Goal: Task Accomplishment & Management: Manage account settings

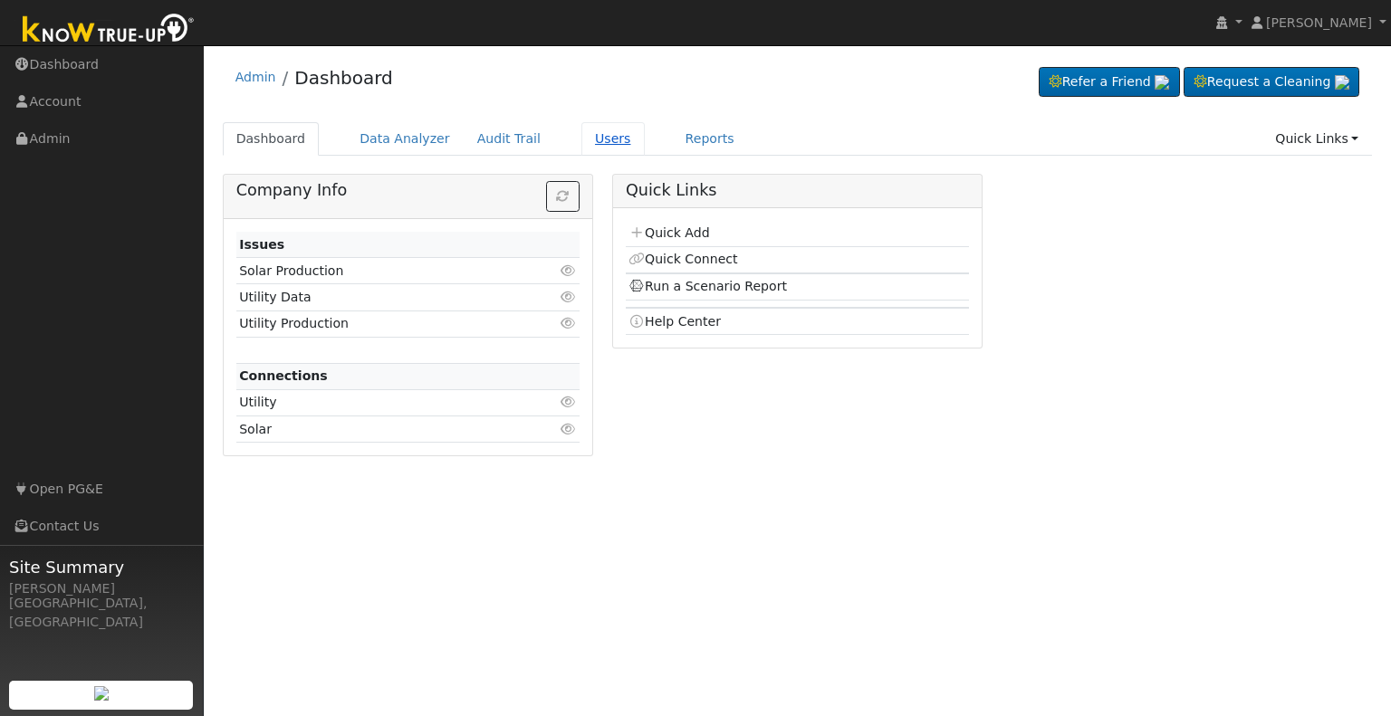
click at [590, 148] on link "Users" at bounding box center [613, 139] width 63 height 34
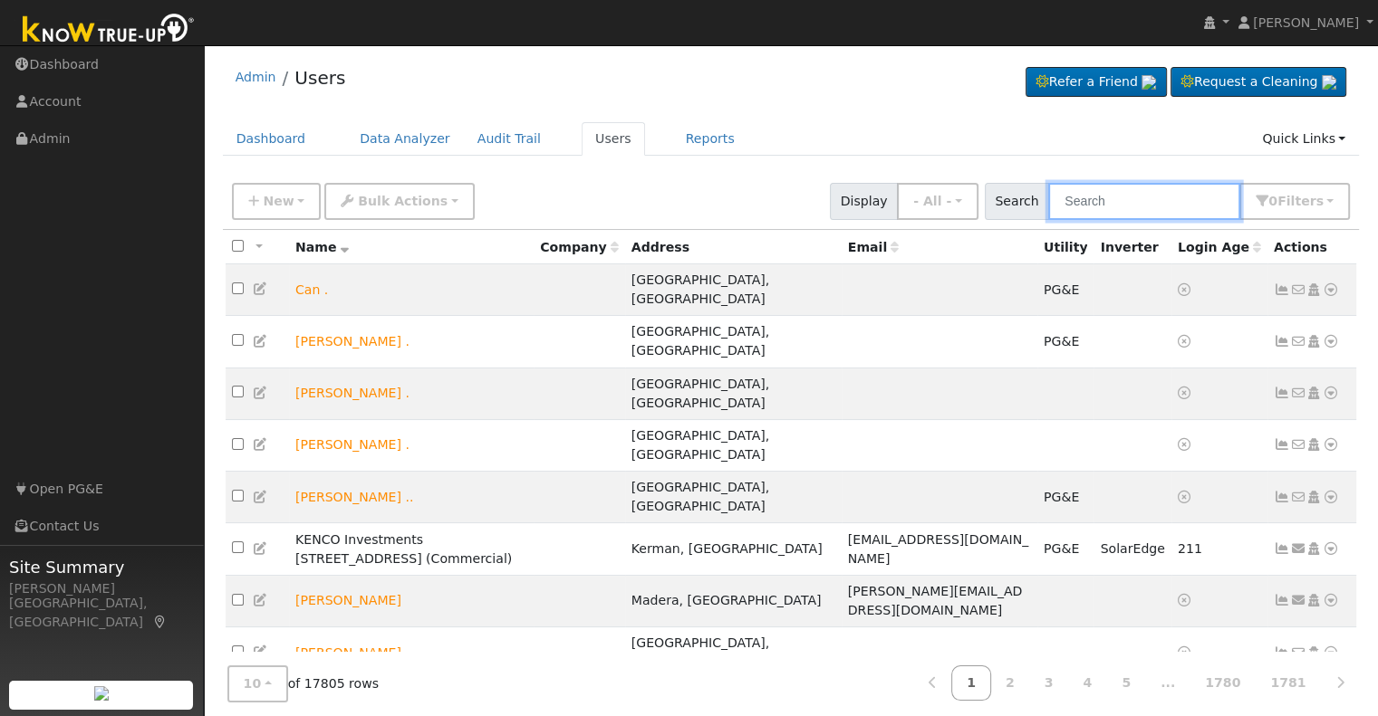
click at [1099, 195] on input "text" at bounding box center [1144, 201] width 192 height 37
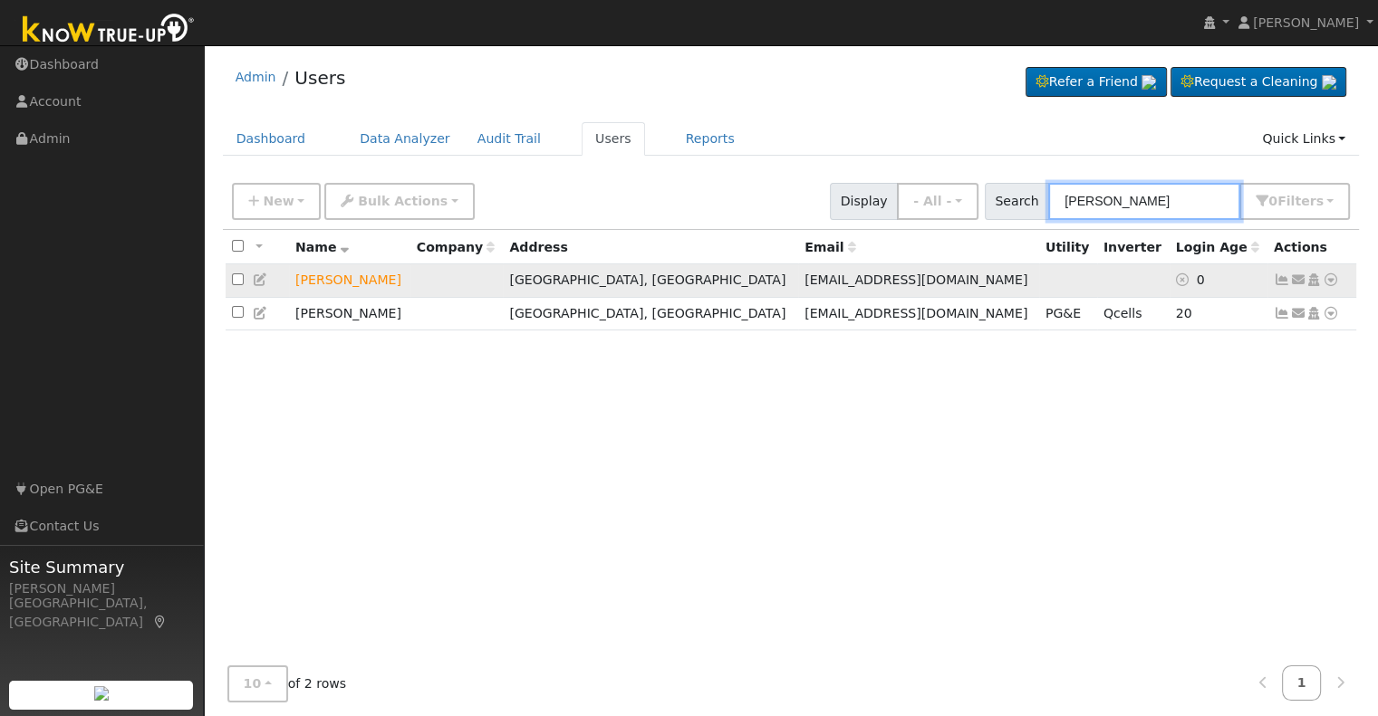
type input "paul lu"
click at [1330, 281] on icon at bounding box center [1330, 280] width 16 height 13
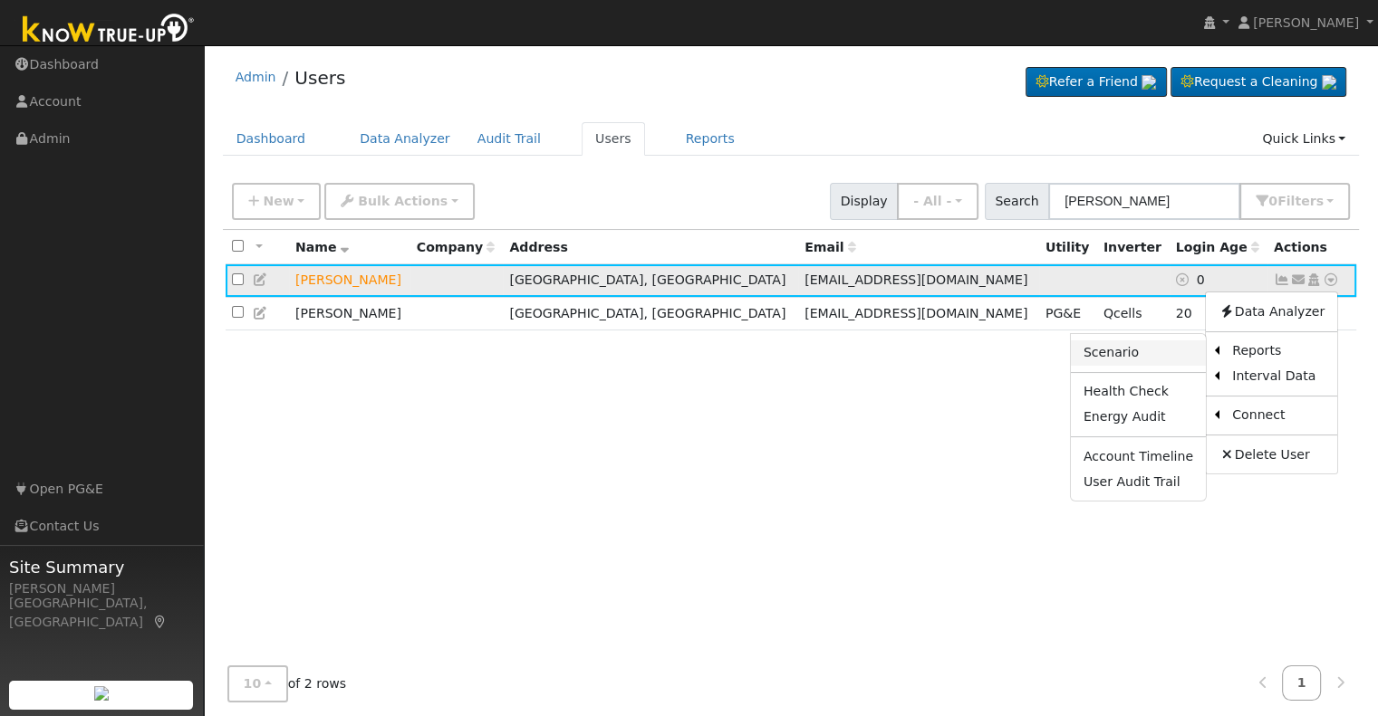
click at [1158, 352] on link "Scenario" at bounding box center [1138, 353] width 135 height 25
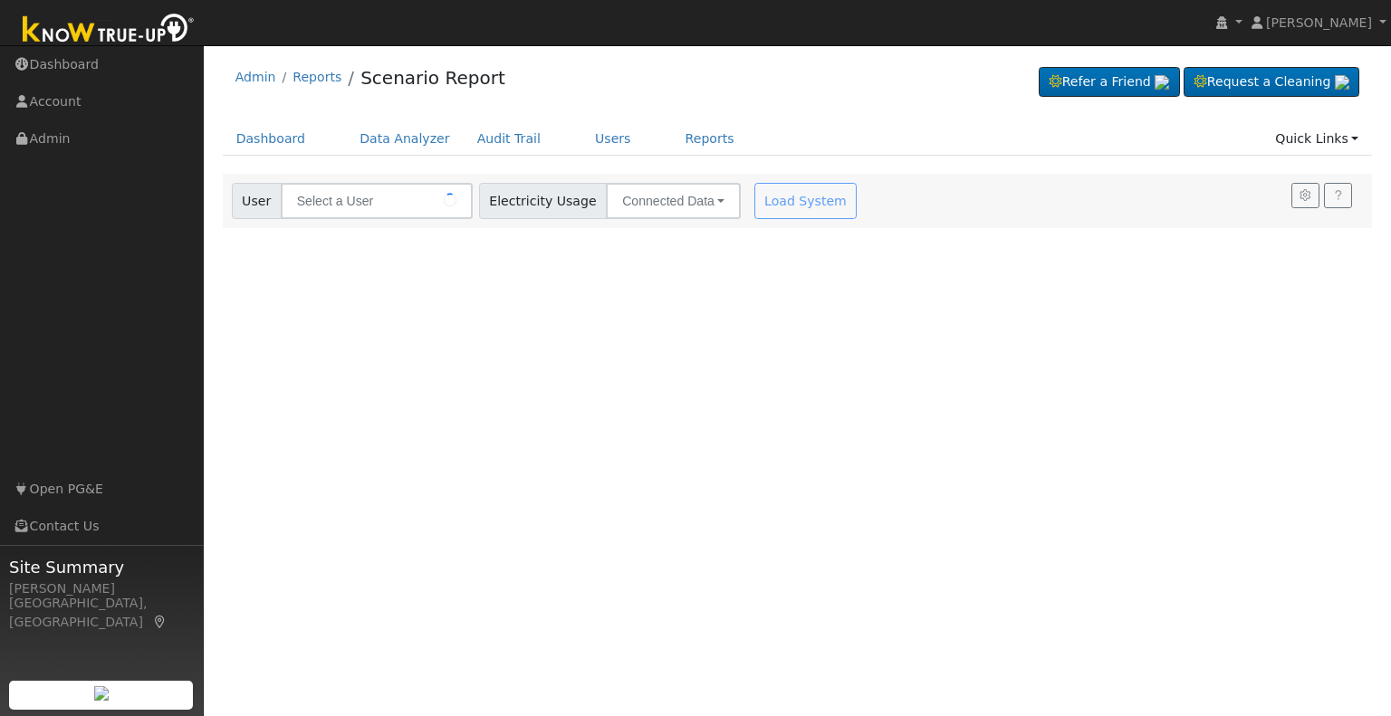
type input "[PERSON_NAME]"
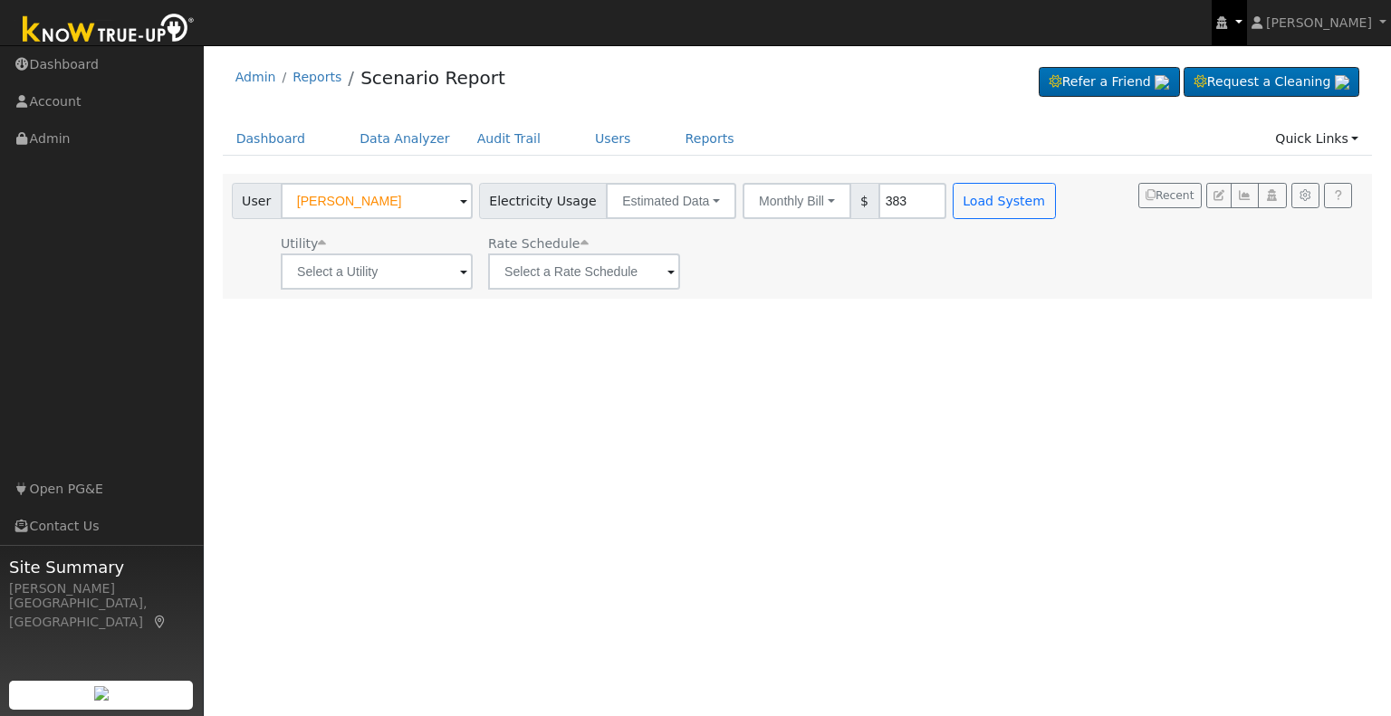
click at [1227, 24] on icon at bounding box center [1221, 22] width 11 height 13
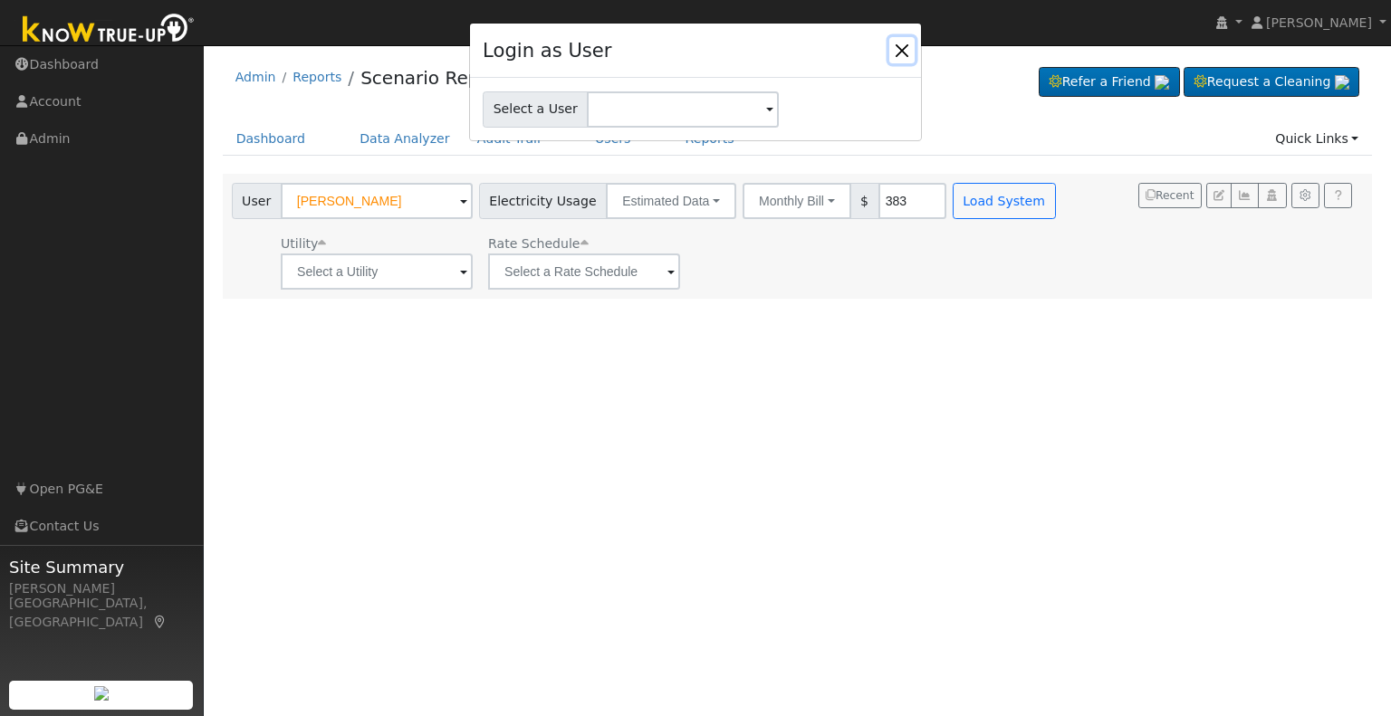
click at [906, 53] on button "Close" at bounding box center [901, 49] width 25 height 25
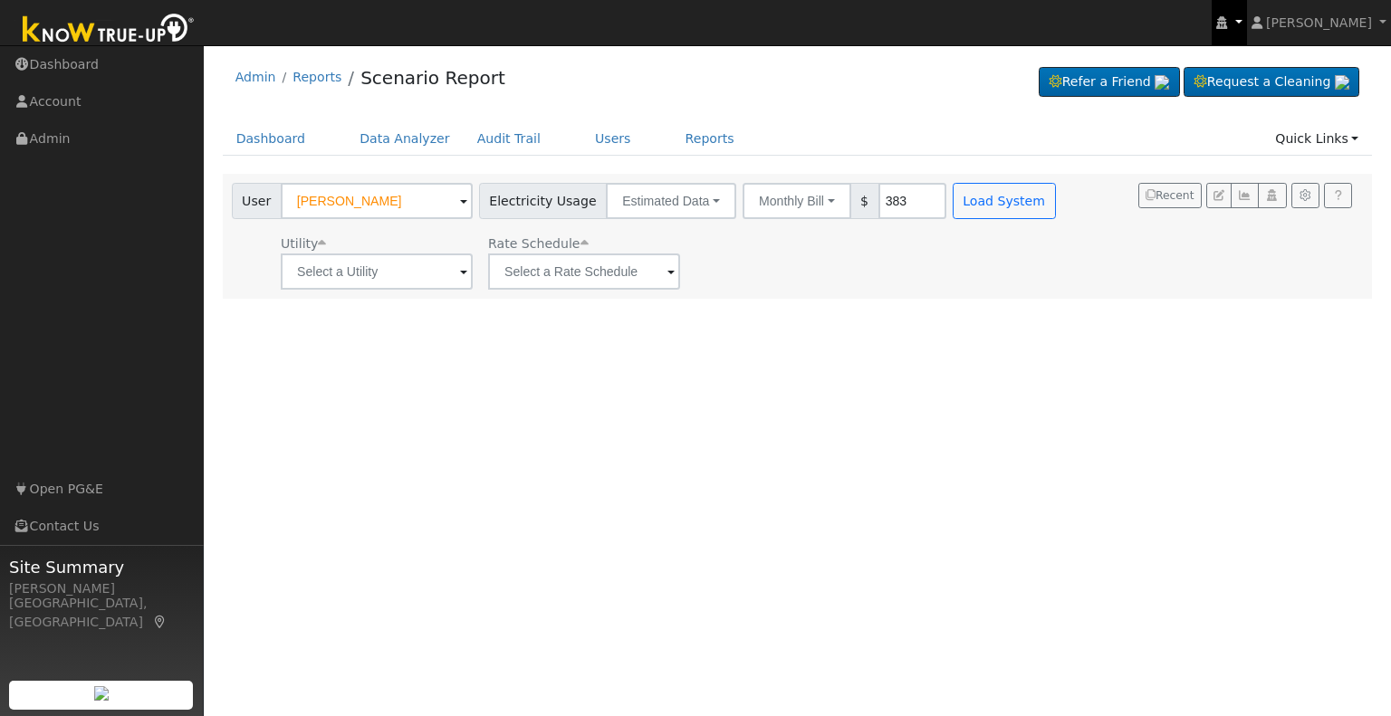
click at [1227, 26] on icon at bounding box center [1221, 22] width 11 height 13
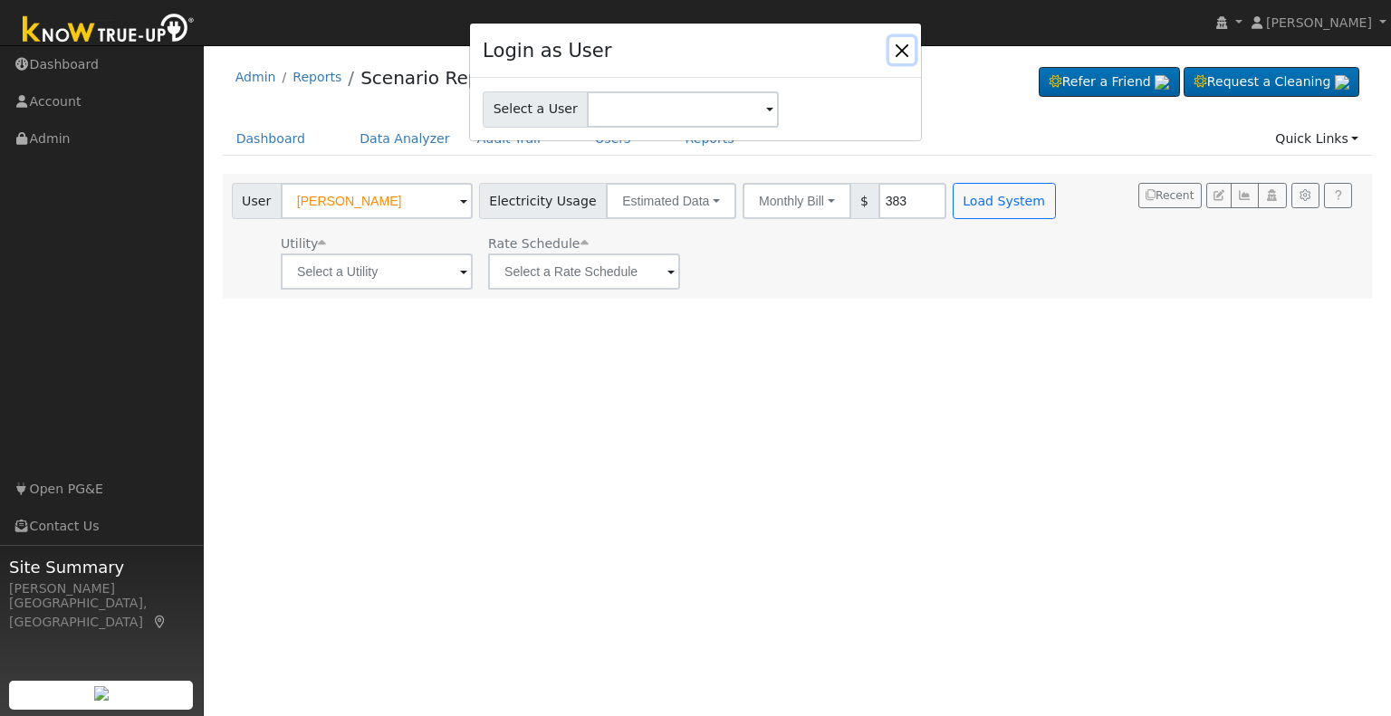
click at [895, 53] on button "Close" at bounding box center [901, 49] width 25 height 25
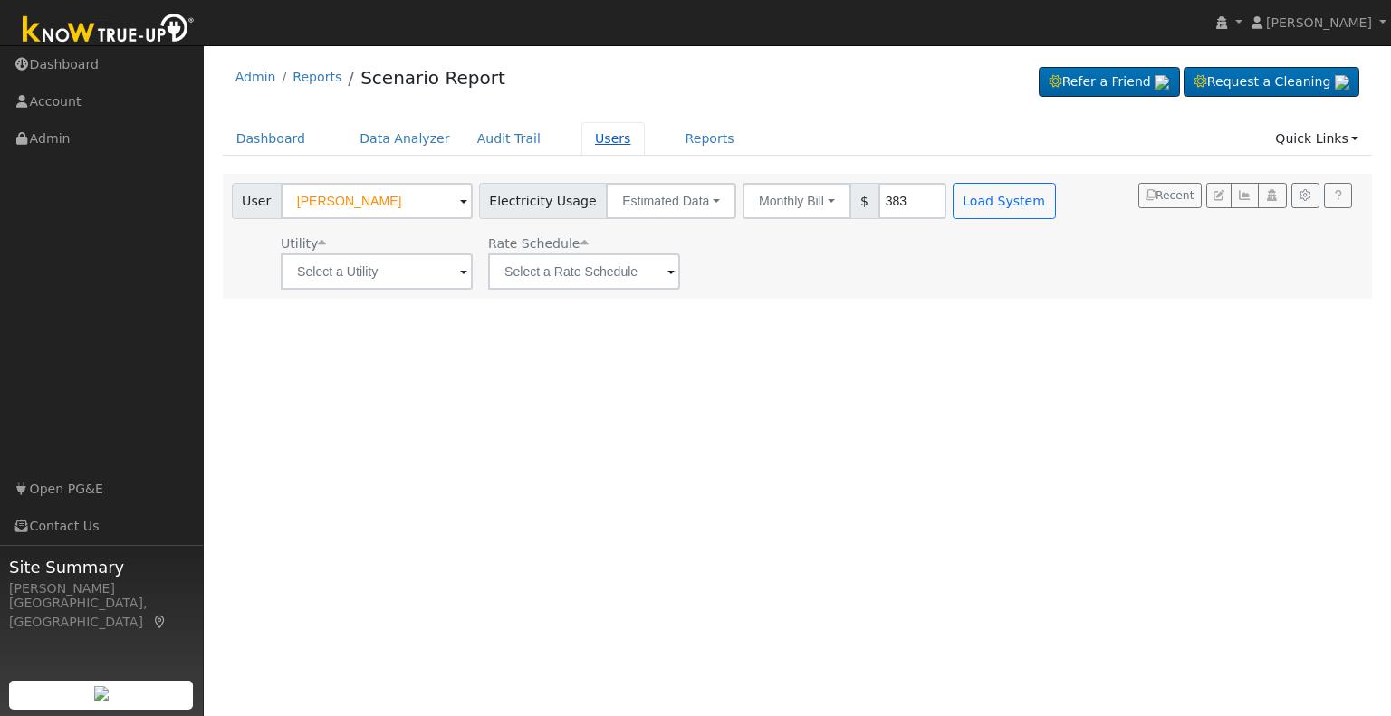
click at [589, 133] on link "Users" at bounding box center [613, 139] width 63 height 34
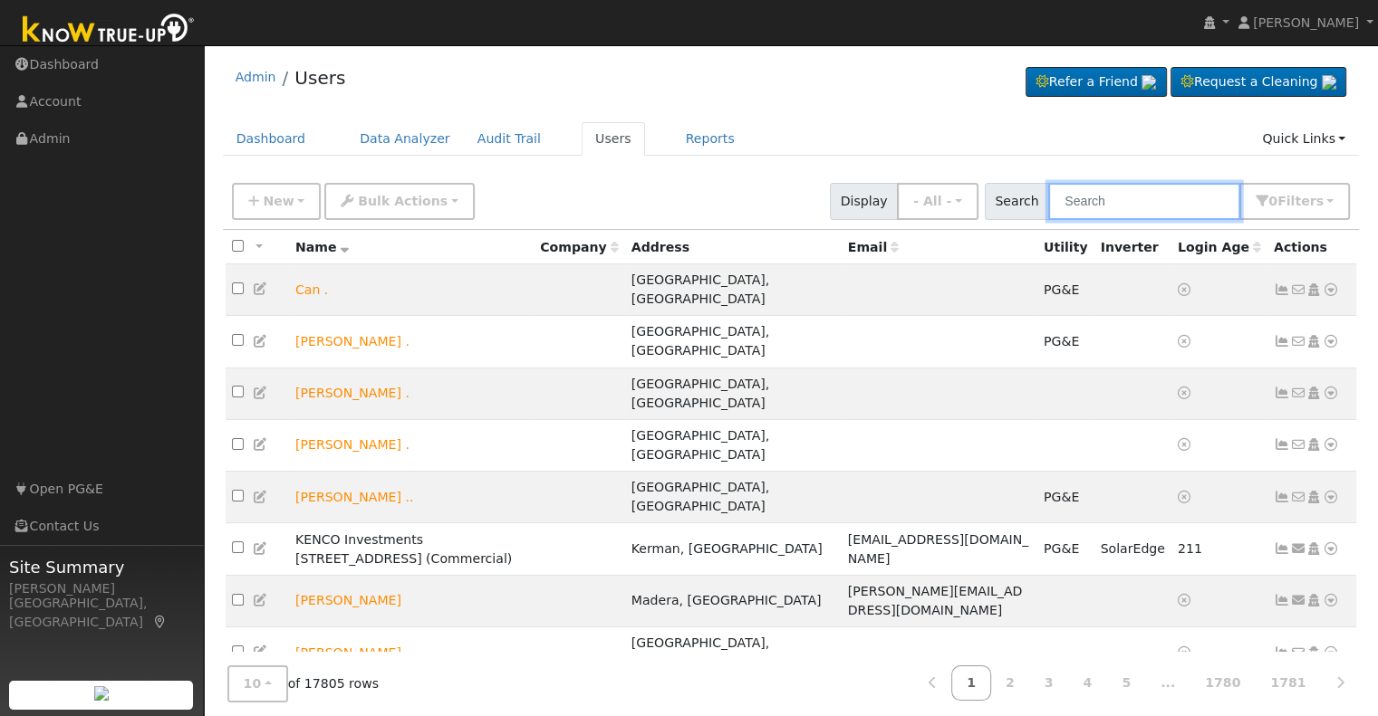
click at [1114, 197] on input "text" at bounding box center [1144, 201] width 192 height 37
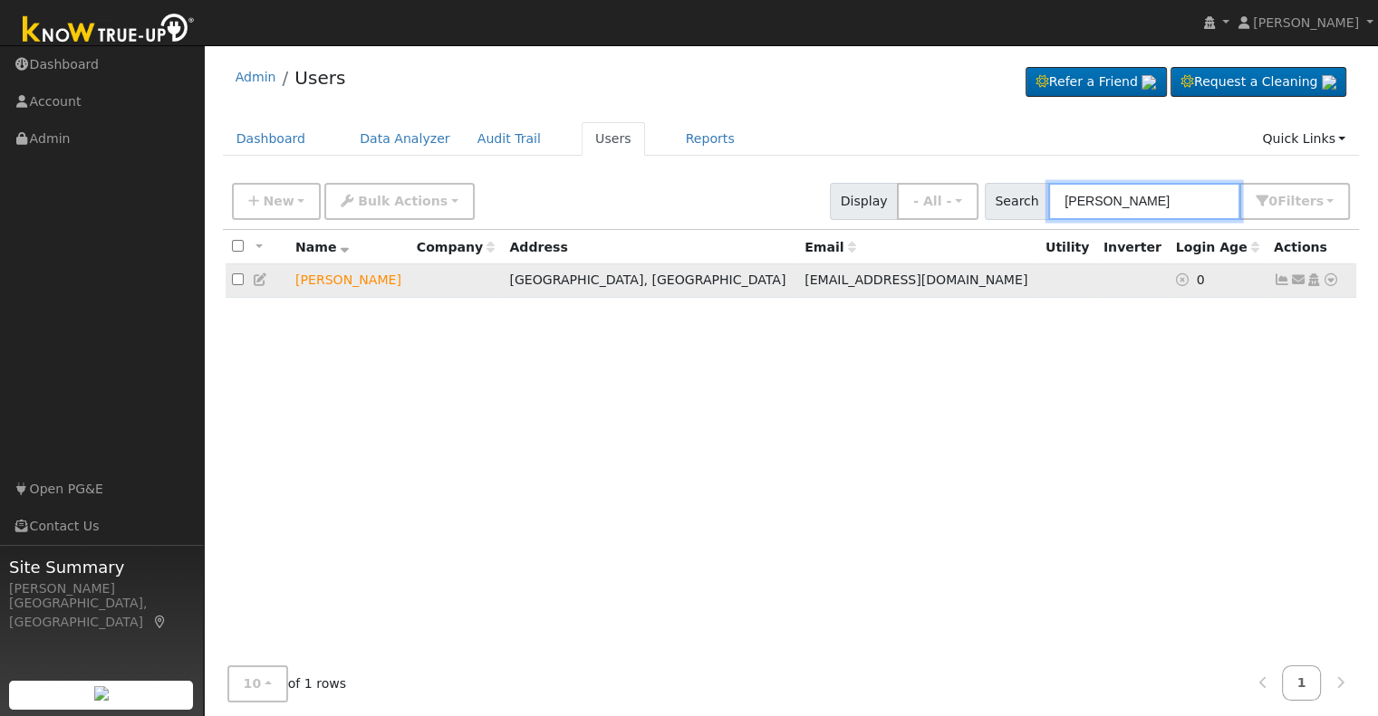
type input "paul luch"
click at [1310, 280] on icon at bounding box center [1313, 280] width 16 height 13
